Goal: Task Accomplishment & Management: Use online tool/utility

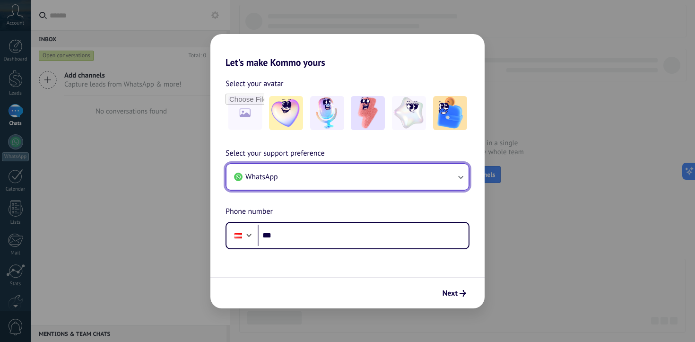
click at [307, 176] on button "WhatsApp" at bounding box center [347, 177] width 242 height 26
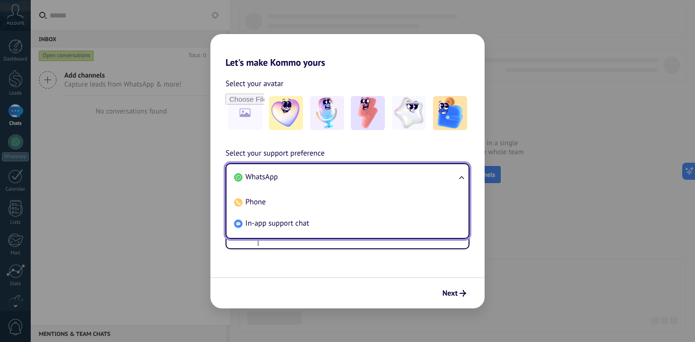
click at [267, 178] on span "WhatsApp" at bounding box center [261, 176] width 33 height 9
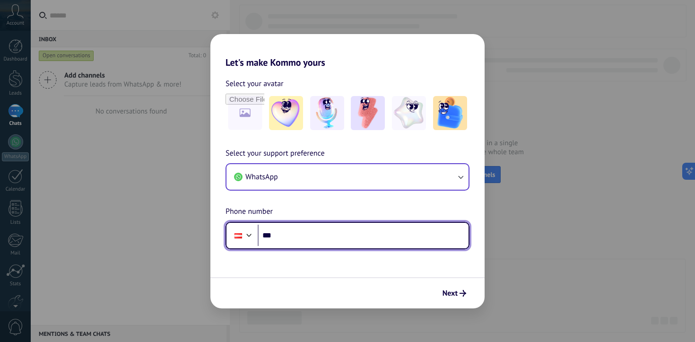
click at [301, 238] on input "***" at bounding box center [363, 236] width 211 height 22
click at [311, 237] on input "***" at bounding box center [363, 236] width 211 height 22
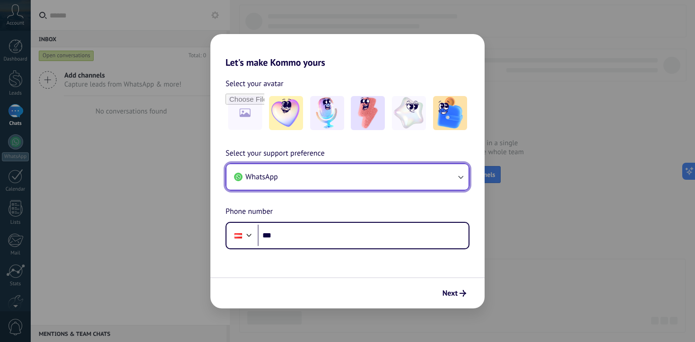
click at [311, 172] on button "WhatsApp" at bounding box center [347, 177] width 242 height 26
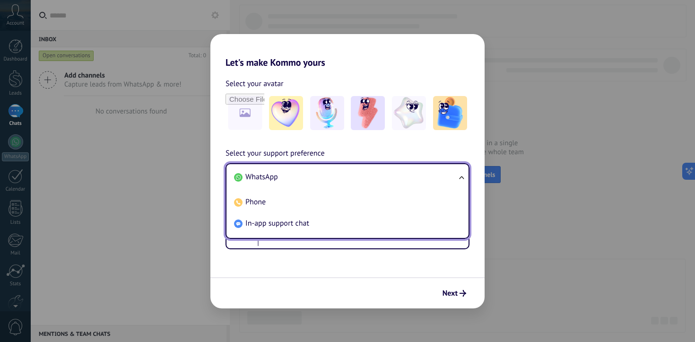
click at [277, 177] on span "WhatsApp" at bounding box center [261, 176] width 33 height 9
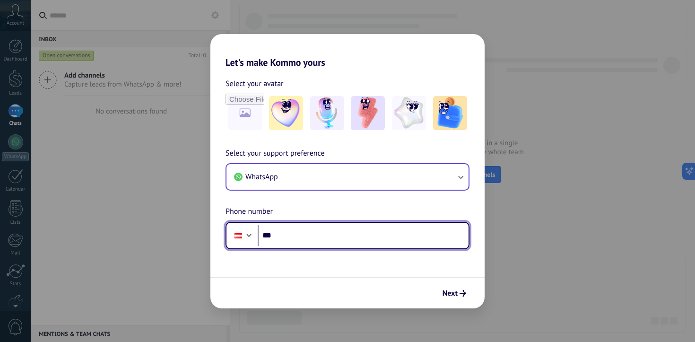
click at [316, 234] on input "***" at bounding box center [363, 236] width 211 height 22
click at [316, 235] on input "***" at bounding box center [363, 236] width 211 height 22
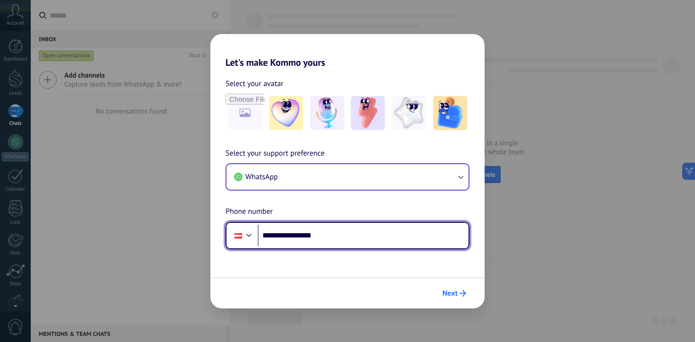
type input "**********"
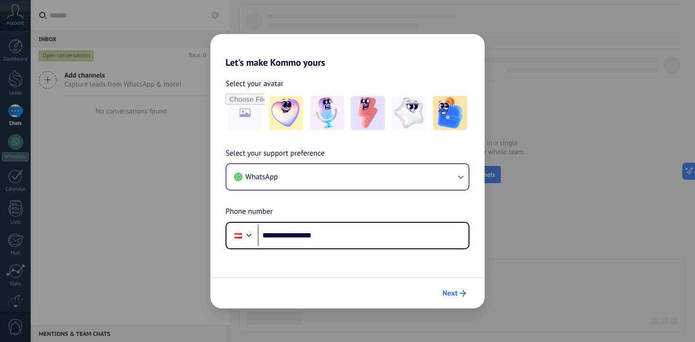
click at [458, 289] on button "Next" at bounding box center [454, 293] width 32 height 16
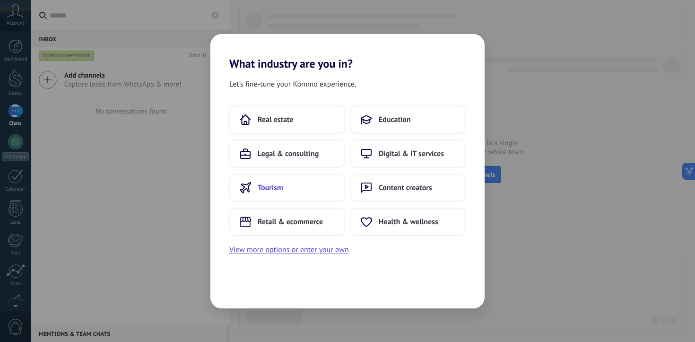
click at [272, 189] on span "Tourism" at bounding box center [271, 187] width 26 height 9
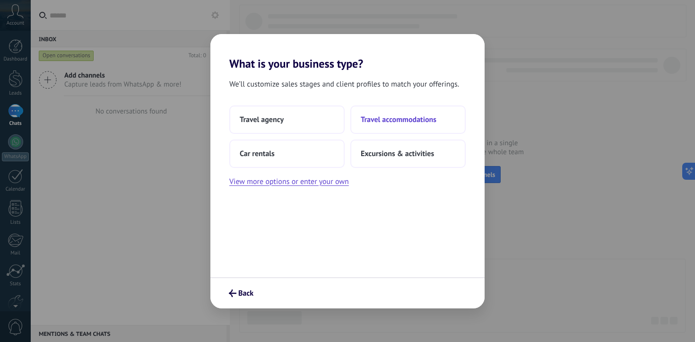
drag, startPoint x: 454, startPoint y: 122, endPoint x: 354, endPoint y: 120, distance: 100.2
click at [354, 120] on button "Travel accommodations" at bounding box center [407, 119] width 115 height 28
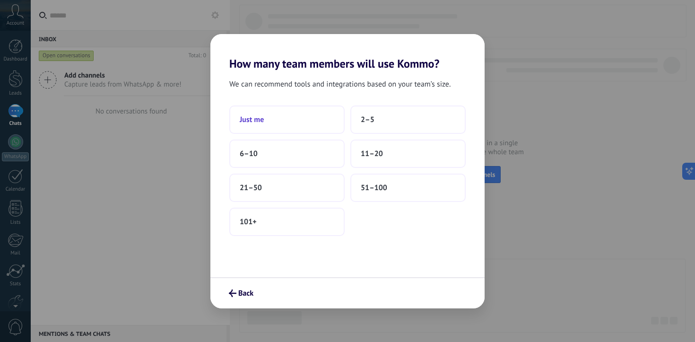
click at [298, 123] on button "Just me" at bounding box center [286, 119] width 115 height 28
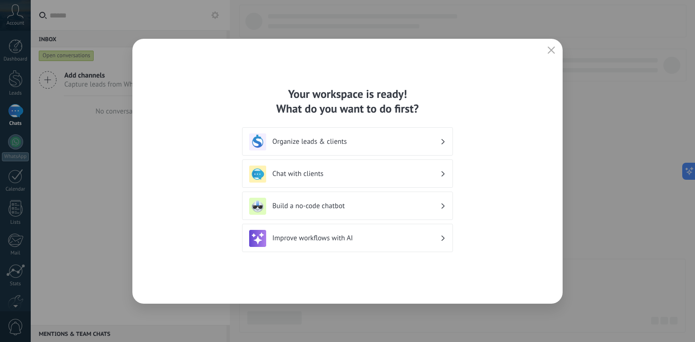
click at [344, 174] on h3 "Chat with clients" at bounding box center [356, 173] width 168 height 9
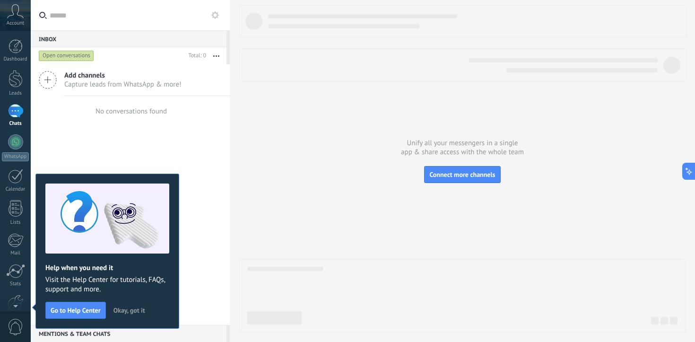
click at [52, 78] on icon at bounding box center [48, 80] width 18 height 18
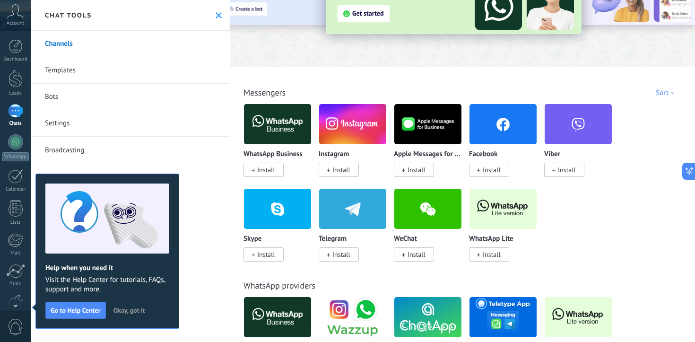
scroll to position [97, 0]
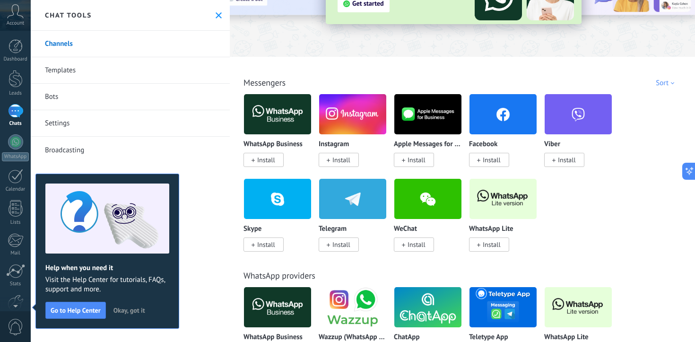
click at [268, 160] on span "Install" at bounding box center [266, 160] width 18 height 9
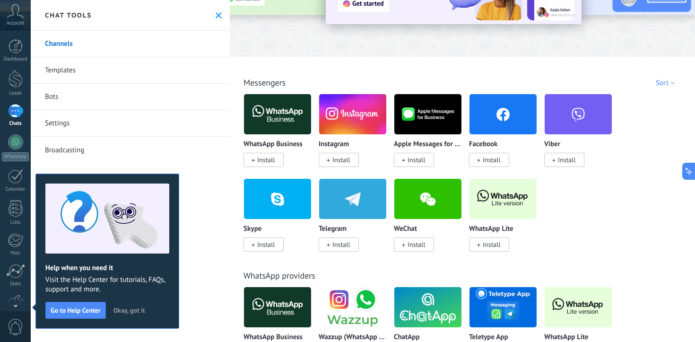
click at [267, 162] on span "Install" at bounding box center [266, 160] width 18 height 9
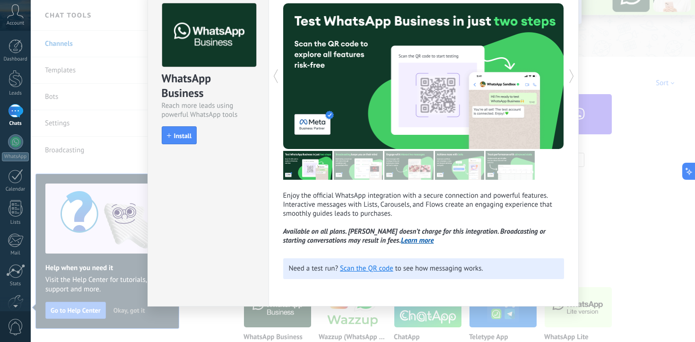
scroll to position [47, 0]
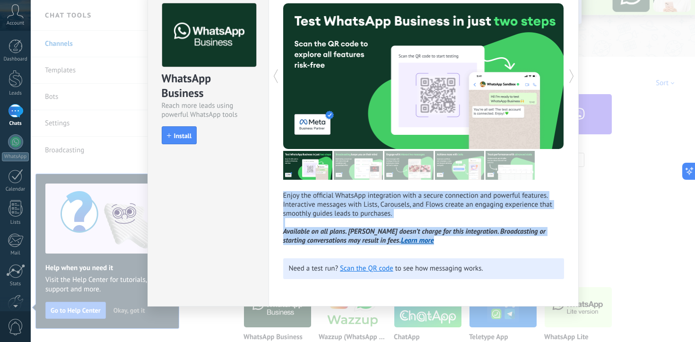
drag, startPoint x: 367, startPoint y: 187, endPoint x: 446, endPoint y: 240, distance: 94.6
click at [444, 241] on div "Enjoy the official WhatsApp integration with a secure connection and powerful f…" at bounding box center [423, 124] width 281 height 242
click at [446, 240] on p "Enjoy the official WhatsApp integration with a secure connection and powerful f…" at bounding box center [423, 218] width 281 height 54
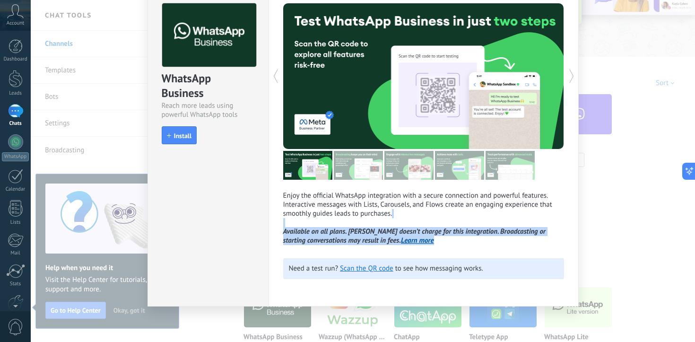
drag, startPoint x: 428, startPoint y: 236, endPoint x: 374, endPoint y: 219, distance: 56.8
click at [374, 219] on p "Enjoy the official WhatsApp integration with a secure connection and powerful f…" at bounding box center [423, 218] width 281 height 54
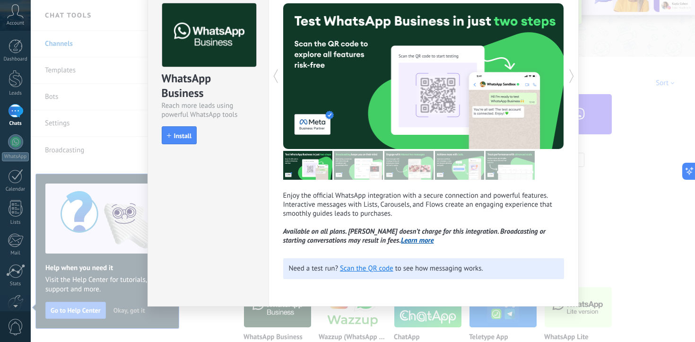
click at [414, 213] on p "Enjoy the official WhatsApp integration with a secure connection and powerful f…" at bounding box center [423, 218] width 281 height 54
click at [180, 134] on span "Install" at bounding box center [183, 135] width 18 height 7
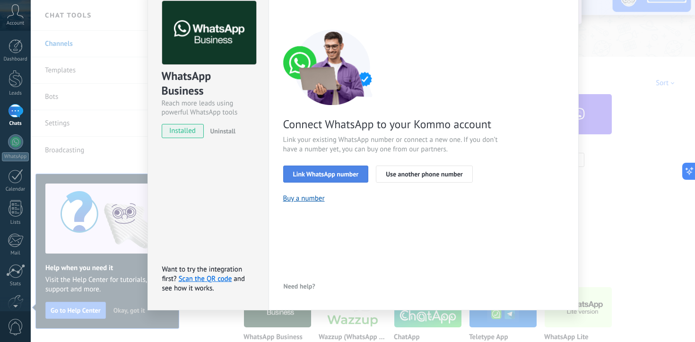
click at [334, 175] on span "Link WhatsApp number" at bounding box center [326, 174] width 66 height 7
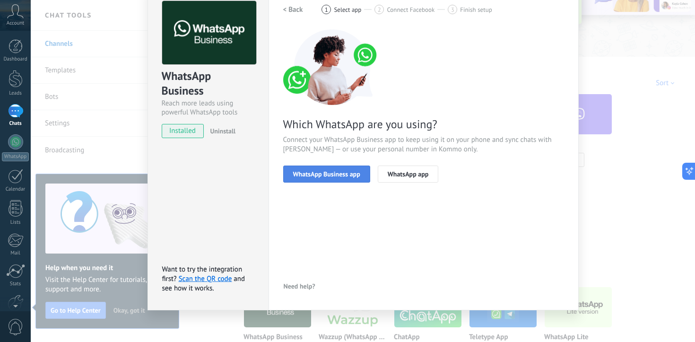
click at [336, 174] on span "WhatsApp Business app" at bounding box center [326, 174] width 67 height 7
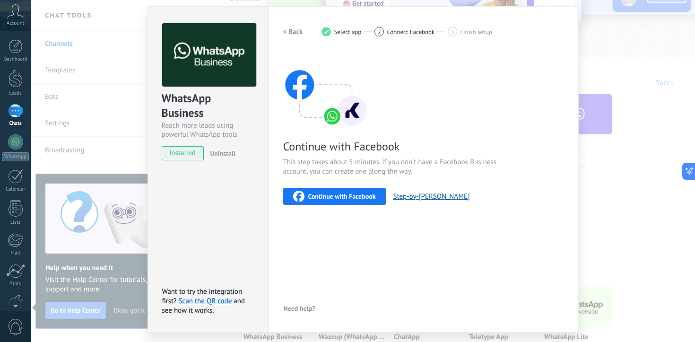
scroll to position [0, 0]
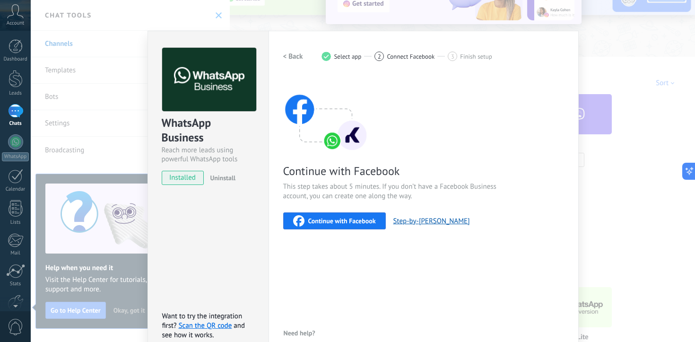
click at [294, 54] on h2 "< Back" at bounding box center [293, 56] width 20 height 9
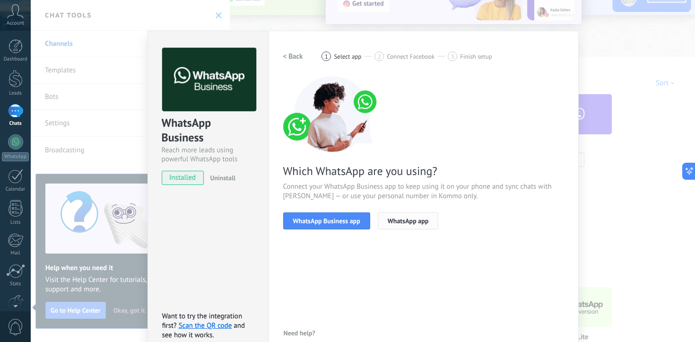
click at [401, 222] on span "WhatsApp app" at bounding box center [408, 220] width 41 height 7
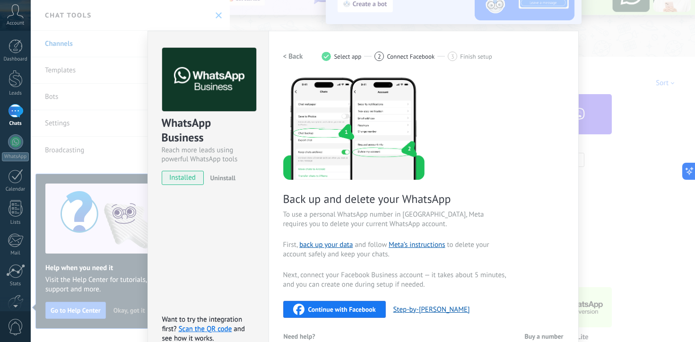
click at [287, 55] on h2 "< Back" at bounding box center [293, 56] width 20 height 9
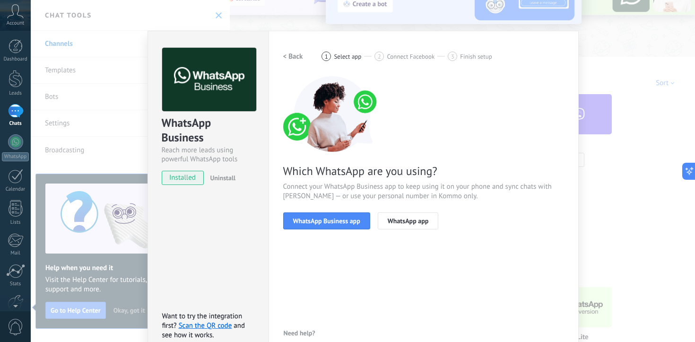
click at [289, 56] on h2 "< Back" at bounding box center [293, 56] width 20 height 9
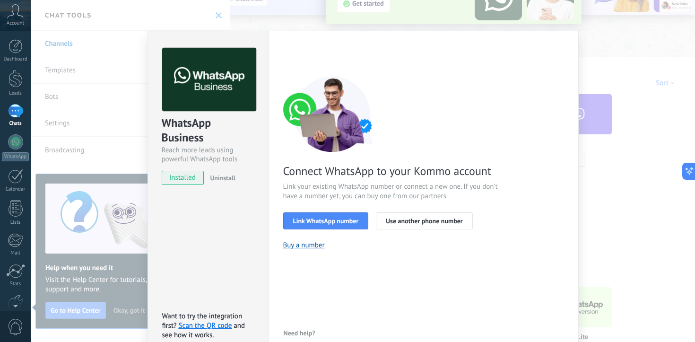
click at [381, 37] on div "Settings Authorization This tab logs the users who have granted integration acc…" at bounding box center [423, 194] width 310 height 326
click at [216, 13] on div "WhatsApp Business Reach more leads using powerful WhatsApp tools installed Unin…" at bounding box center [363, 171] width 664 height 342
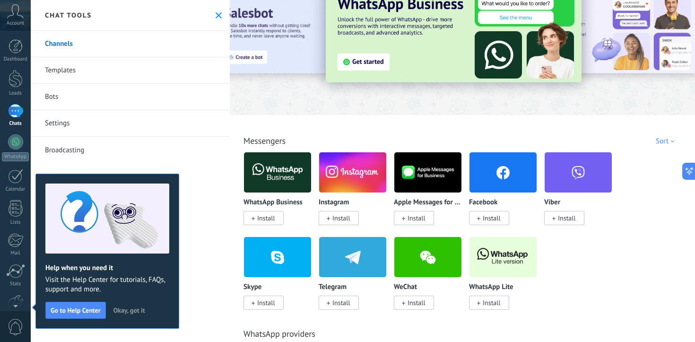
scroll to position [48, 0]
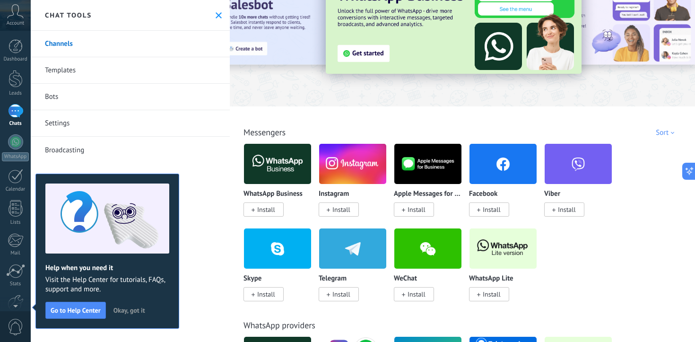
click at [488, 296] on span "Install" at bounding box center [492, 294] width 18 height 9
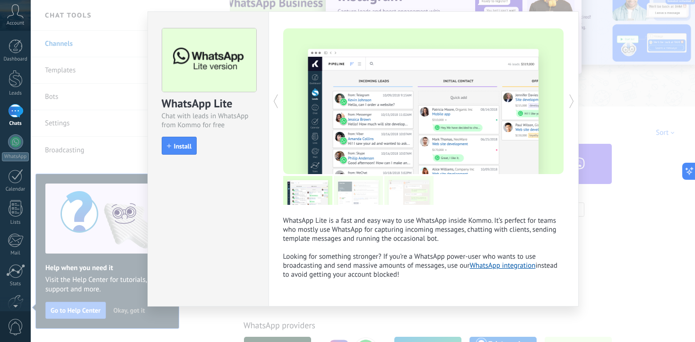
scroll to position [21, 0]
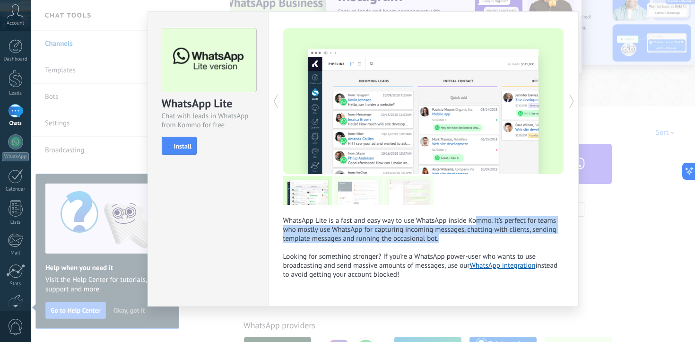
drag, startPoint x: 476, startPoint y: 217, endPoint x: 467, endPoint y: 242, distance: 26.0
click at [467, 242] on p "WhatsApp Lite is a fast and easy way to use WhatsApp inside Kommo. It’s perfect…" at bounding box center [423, 247] width 281 height 63
click at [180, 146] on span "Install" at bounding box center [183, 146] width 18 height 7
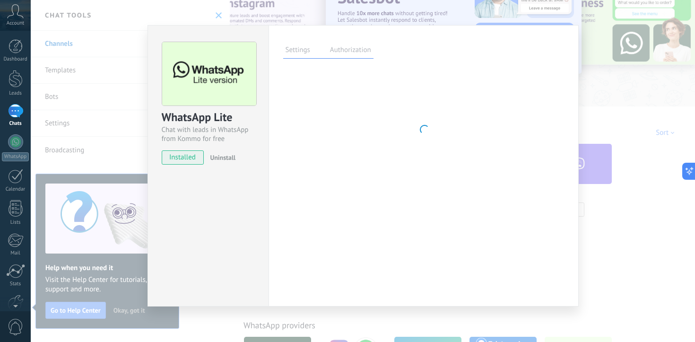
scroll to position [6, 0]
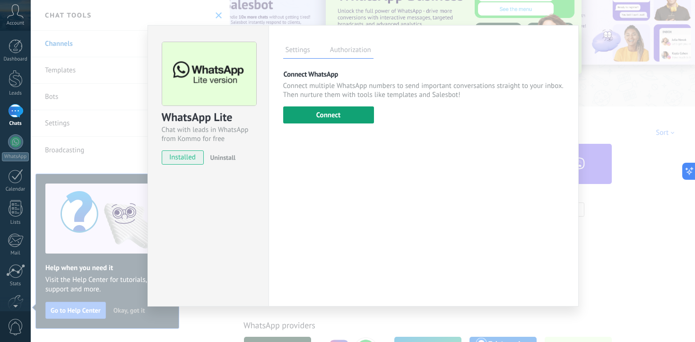
click at [320, 116] on button "Connect" at bounding box center [328, 114] width 91 height 17
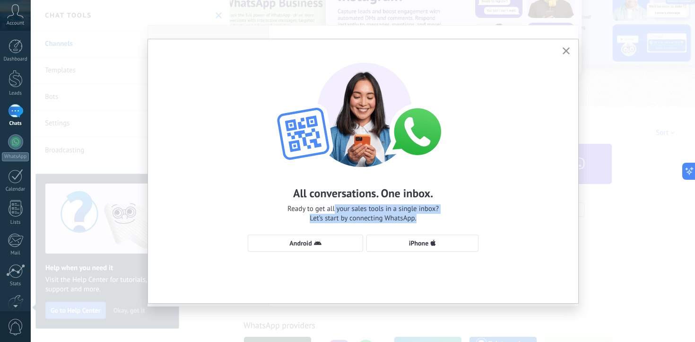
drag, startPoint x: 335, startPoint y: 210, endPoint x: 426, endPoint y: 217, distance: 91.5
click at [426, 217] on span "Ready to get all your sales tools in a single inbox? Let’s start by connecting …" at bounding box center [362, 213] width 151 height 19
click at [425, 218] on span "Ready to get all your sales tools in a single inbox? Let’s start by connecting …" at bounding box center [362, 213] width 151 height 19
click at [415, 242] on span "iPhone" at bounding box center [419, 243] width 20 height 7
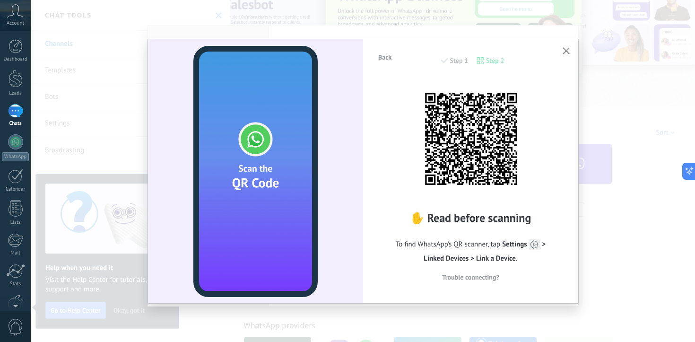
drag, startPoint x: 432, startPoint y: 220, endPoint x: 535, endPoint y: 220, distance: 102.6
click at [533, 220] on h2 "✋ Read before scanning" at bounding box center [470, 217] width 187 height 15
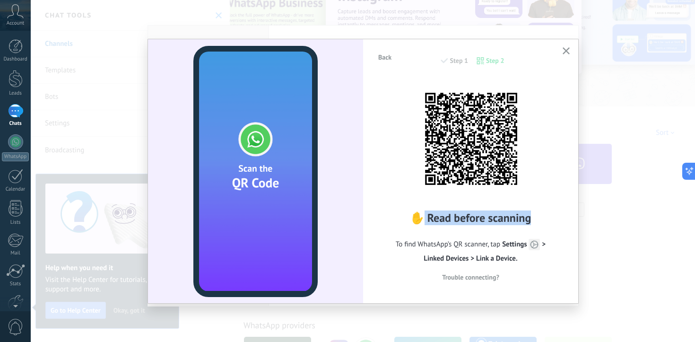
drag, startPoint x: 535, startPoint y: 220, endPoint x: 423, endPoint y: 222, distance: 112.5
click at [423, 222] on h2 "✋ Read before scanning" at bounding box center [470, 217] width 187 height 15
click at [455, 228] on div "✋ Read before scanning To find WhatsApp’s QR scanner, tap Settings > Linked Dev…" at bounding box center [470, 247] width 187 height 74
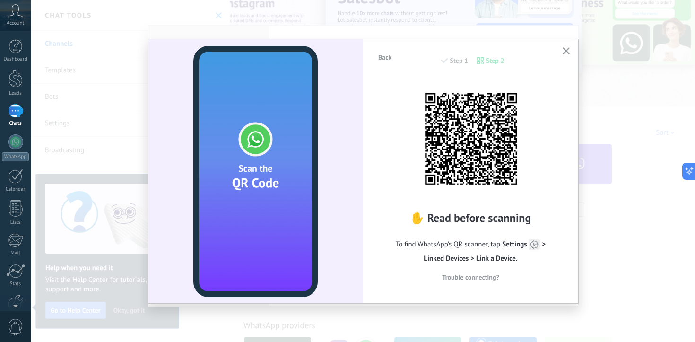
click at [565, 52] on use "button" at bounding box center [565, 50] width 7 height 7
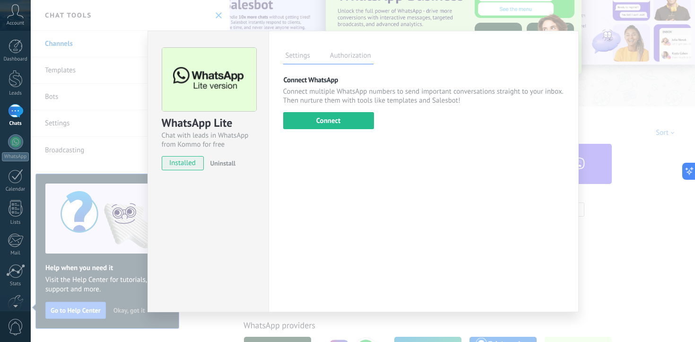
scroll to position [0, 0]
click at [156, 9] on div "WhatsApp Lite Chat with leads in WhatsApp from Kommo for free installed Uninsta…" at bounding box center [363, 171] width 664 height 342
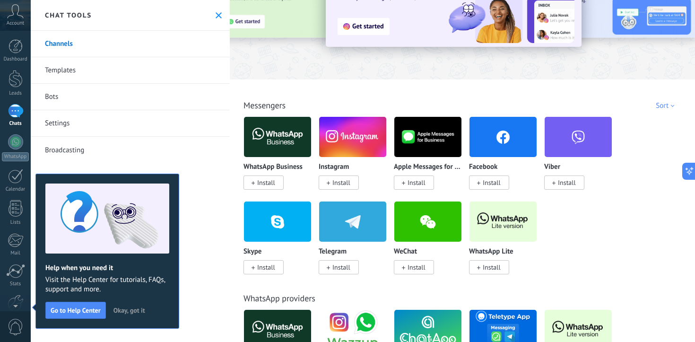
scroll to position [77, 0]
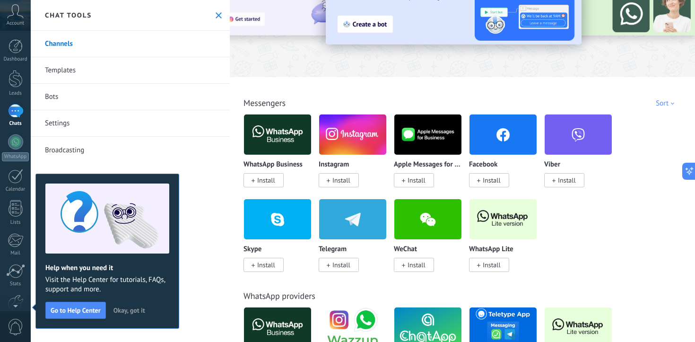
click at [592, 264] on div "WhatsApp Business Install Instagram Install Apple Messages for Business Install…" at bounding box center [467, 198] width 448 height 169
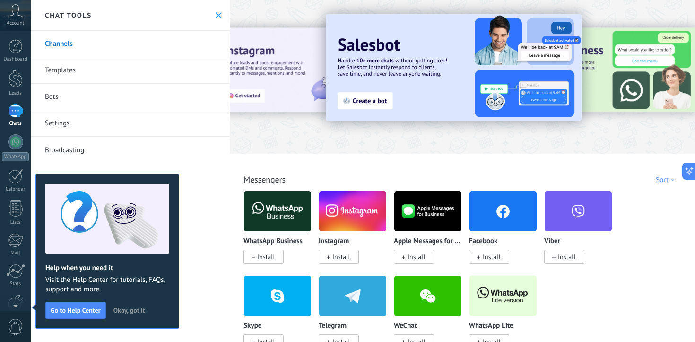
scroll to position [0, 0]
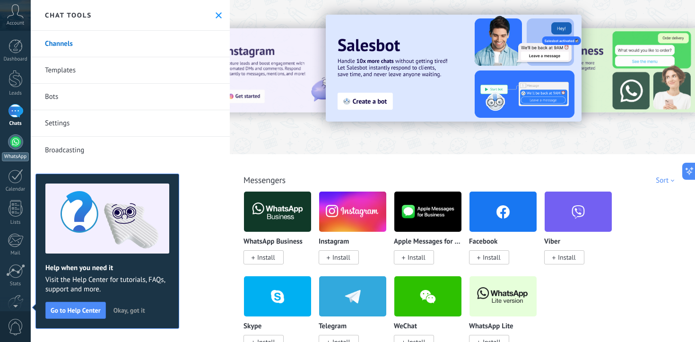
click at [16, 142] on div at bounding box center [15, 141] width 15 height 15
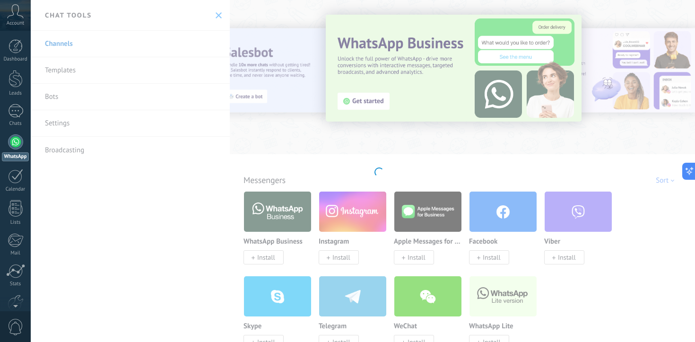
click at [18, 17] on icon at bounding box center [15, 11] width 17 height 14
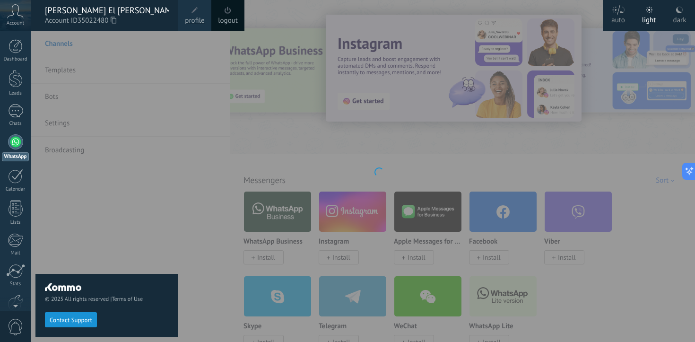
click at [165, 240] on div "© 2025 All rights reserved | Terms of Use Contact Support" at bounding box center [106, 186] width 143 height 311
